Goal: Use online tool/utility: Utilize a website feature to perform a specific function

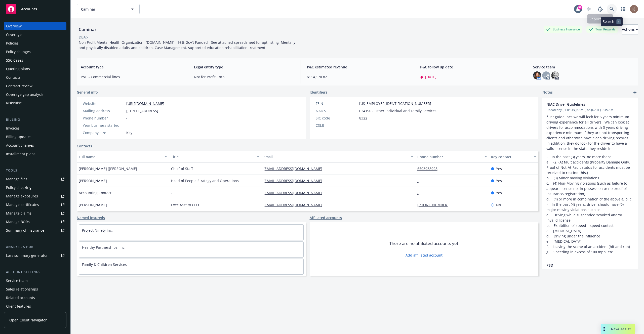
click at [611, 8] on icon at bounding box center [611, 9] width 5 height 5
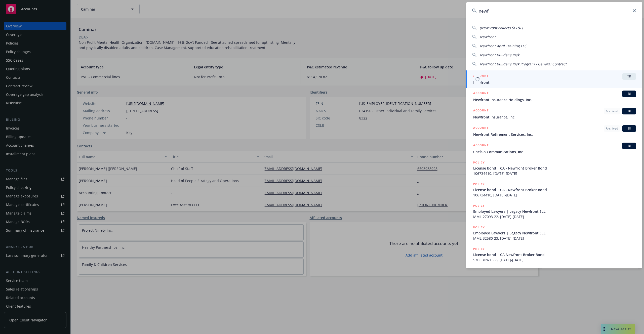
type input "newf"
click at [510, 80] on span "Newfront" at bounding box center [554, 82] width 163 height 5
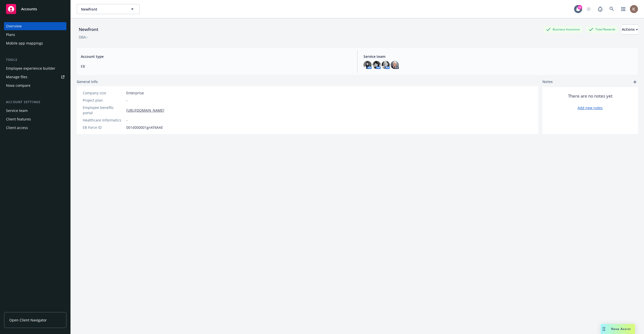
click at [33, 82] on div "Nova compare" at bounding box center [35, 85] width 58 height 8
